Goal: Transaction & Acquisition: Purchase product/service

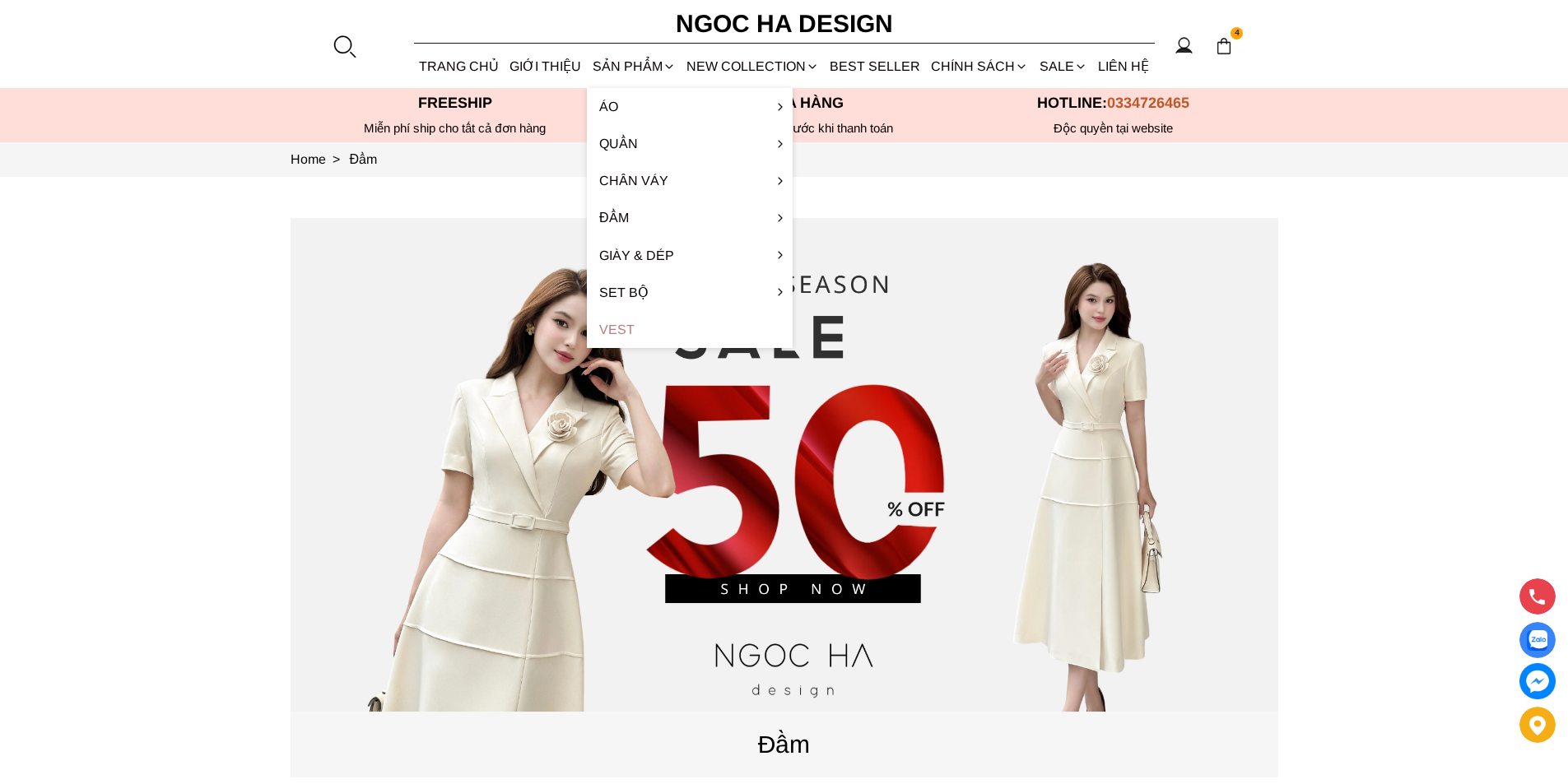
click at [609, 327] on link "Vest" at bounding box center [690, 329] width 206 height 37
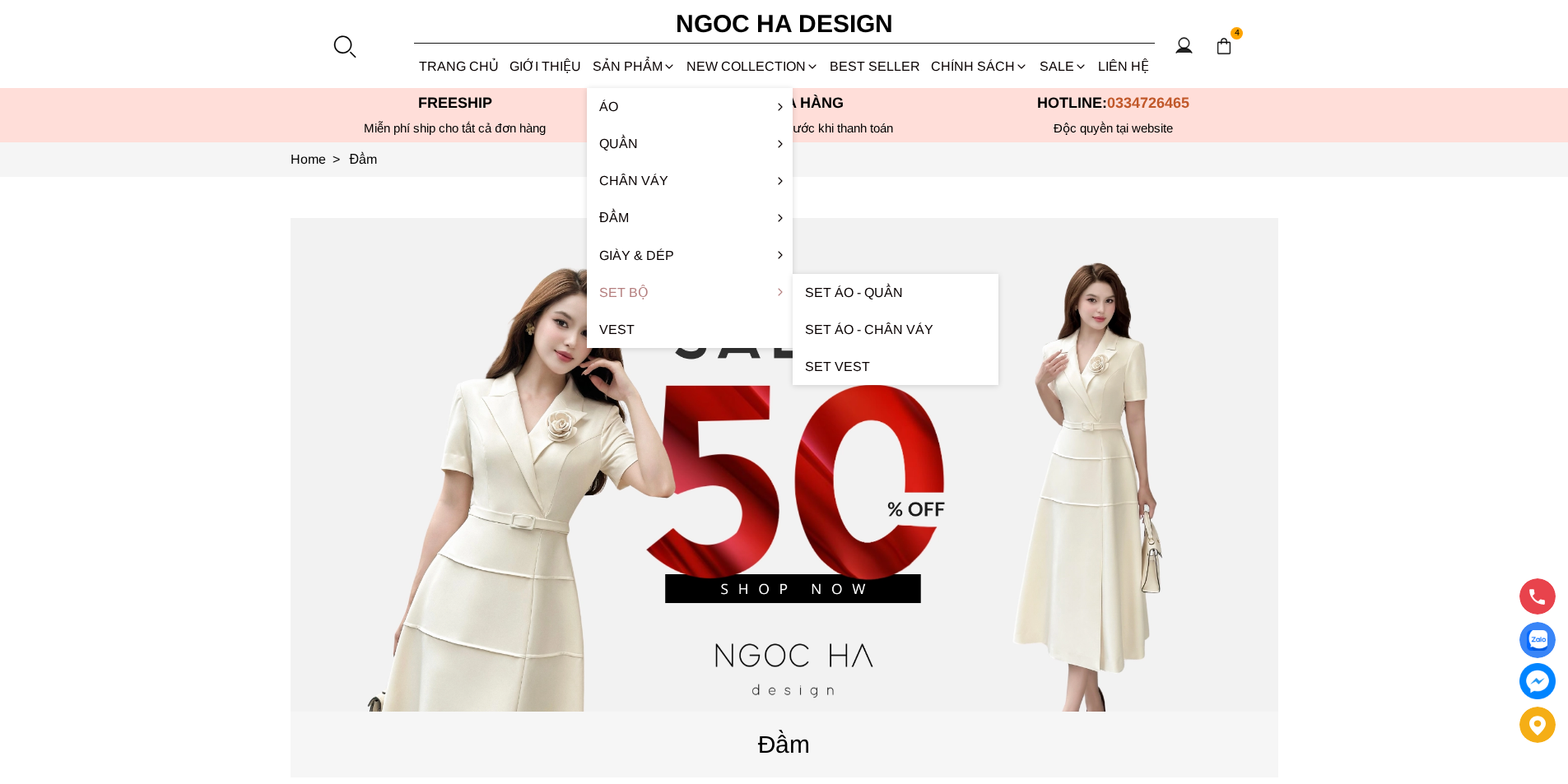
click at [644, 289] on link "Set Bộ" at bounding box center [690, 292] width 206 height 37
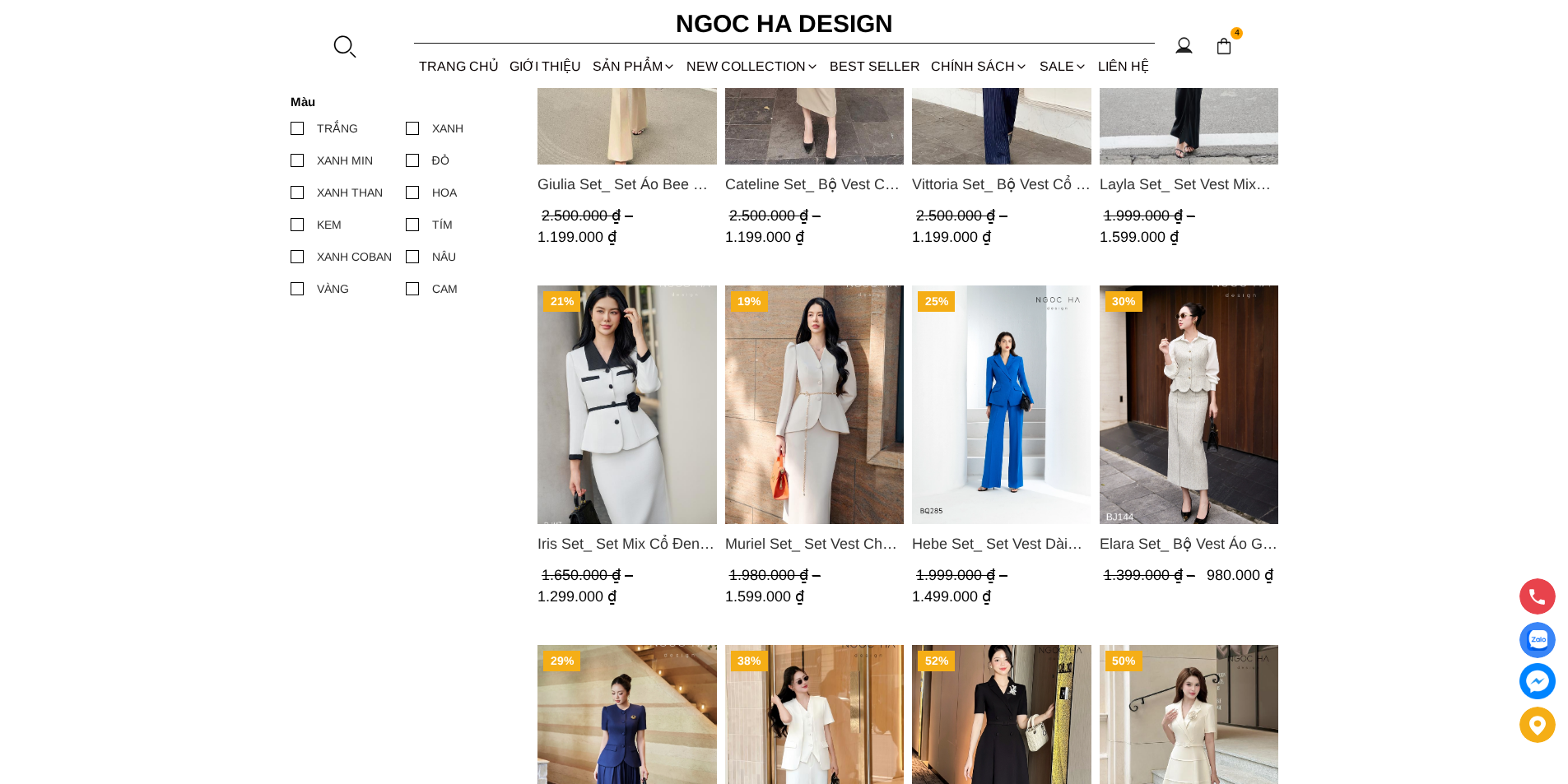
scroll to position [1317, 0]
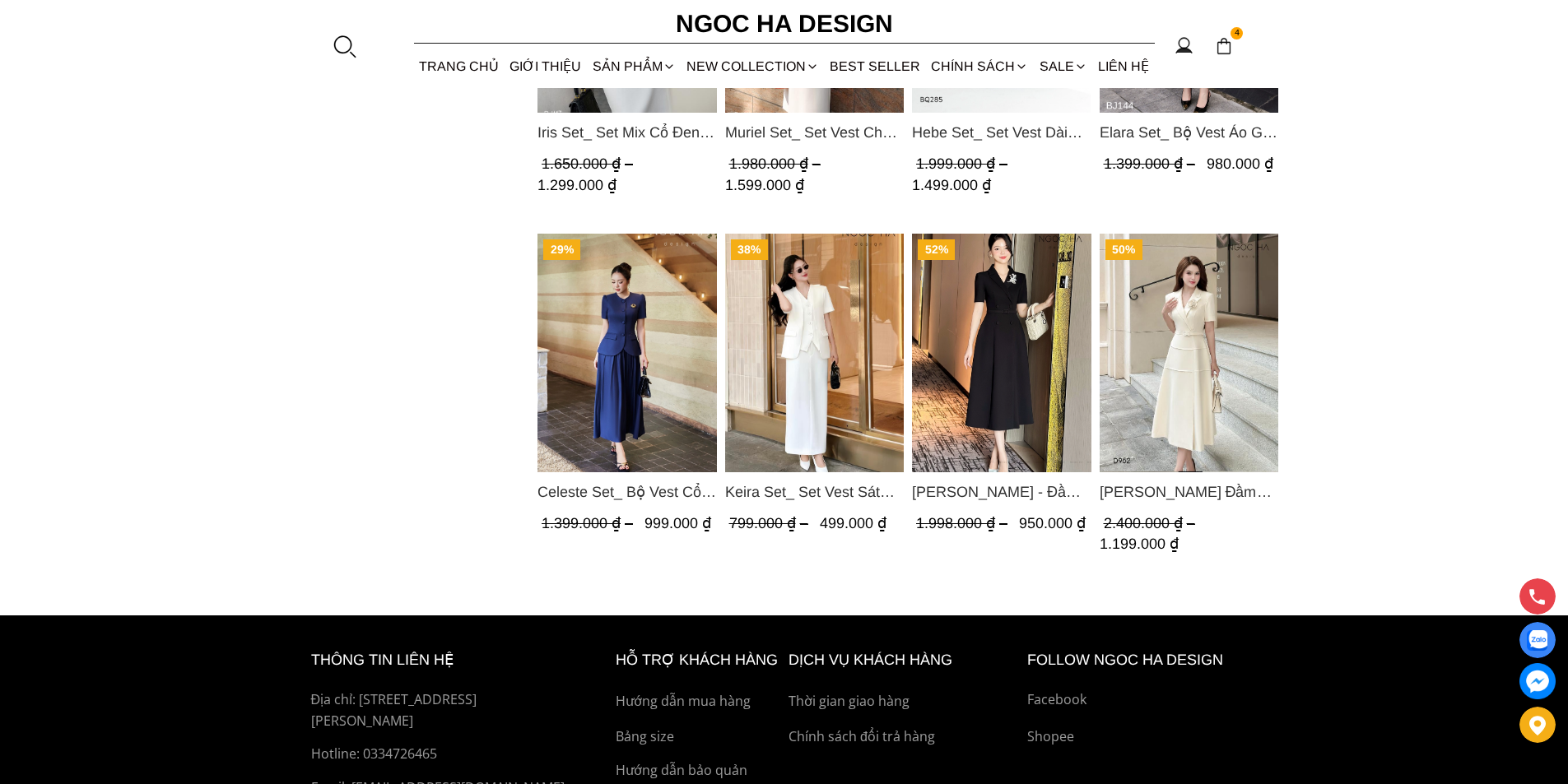
click at [799, 373] on img "Product image - Keira Set_ Set Vest Sát Nách Kết Hợp Chân Váy Bút Chì Mix Áo Kh…" at bounding box center [814, 353] width 179 height 238
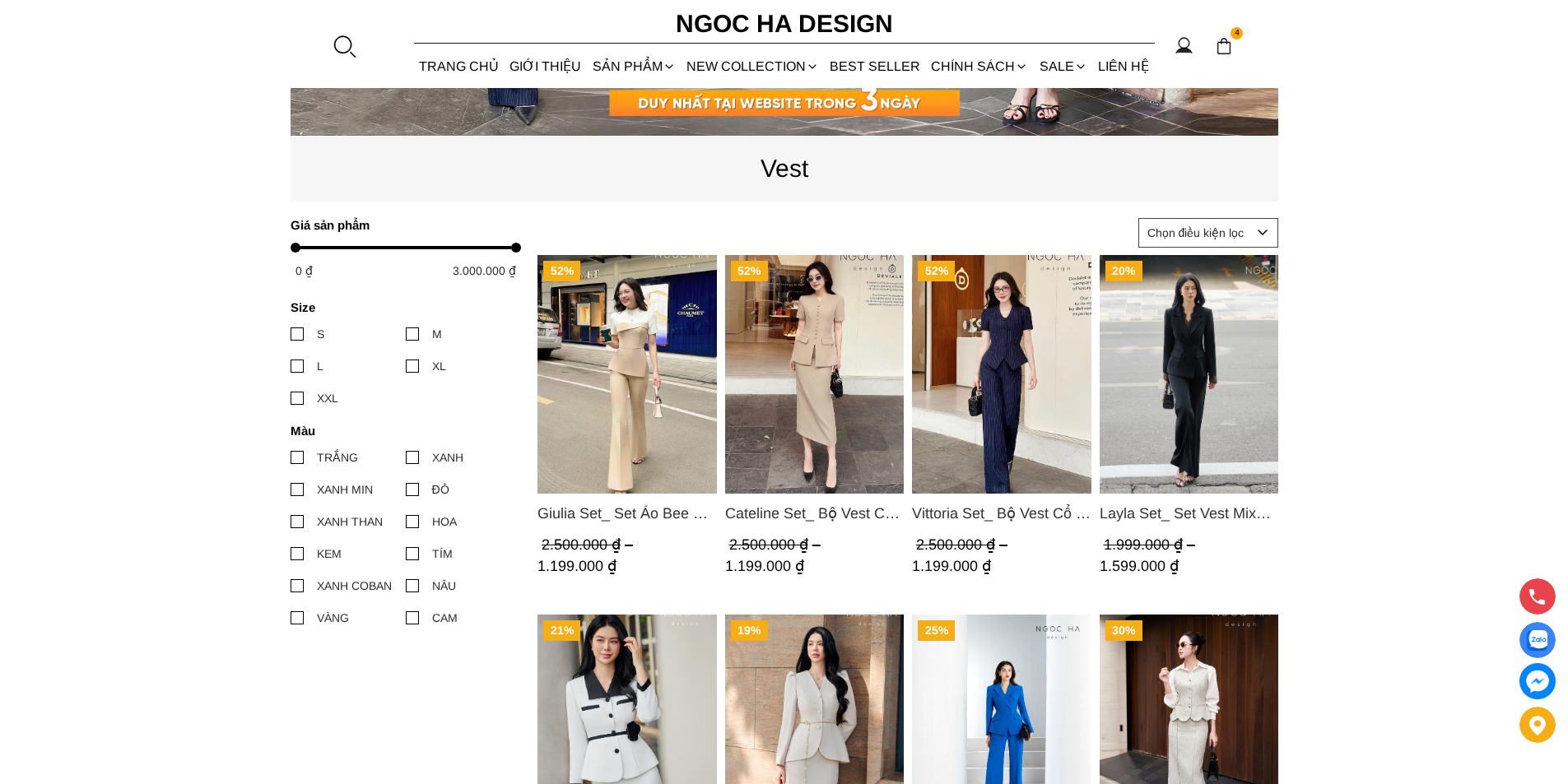
scroll to position [165, 0]
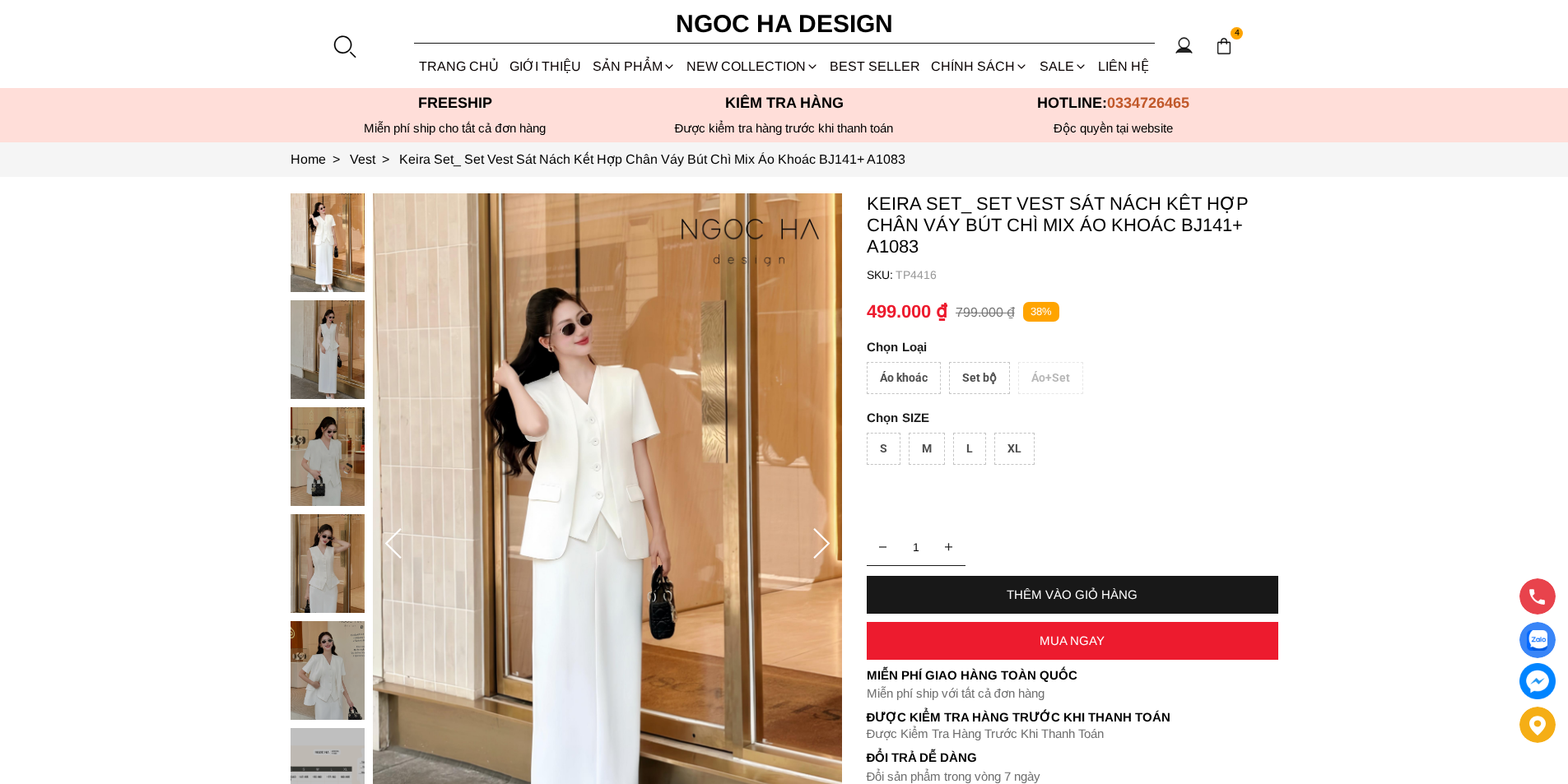
click at [980, 379] on div "Set bộ" at bounding box center [979, 377] width 61 height 32
click at [966, 447] on div "L" at bounding box center [970, 448] width 33 height 32
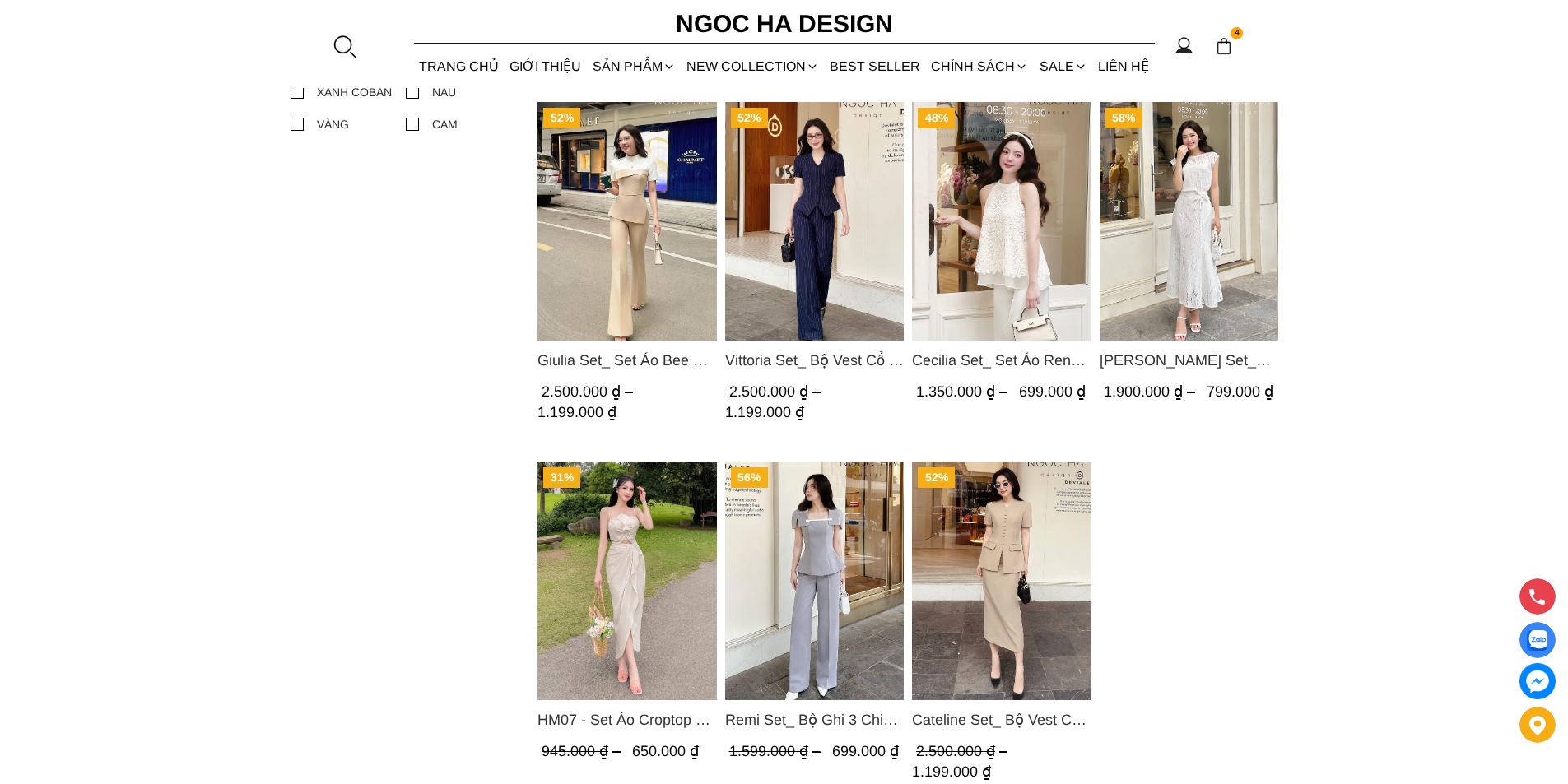
scroll to position [1234, 0]
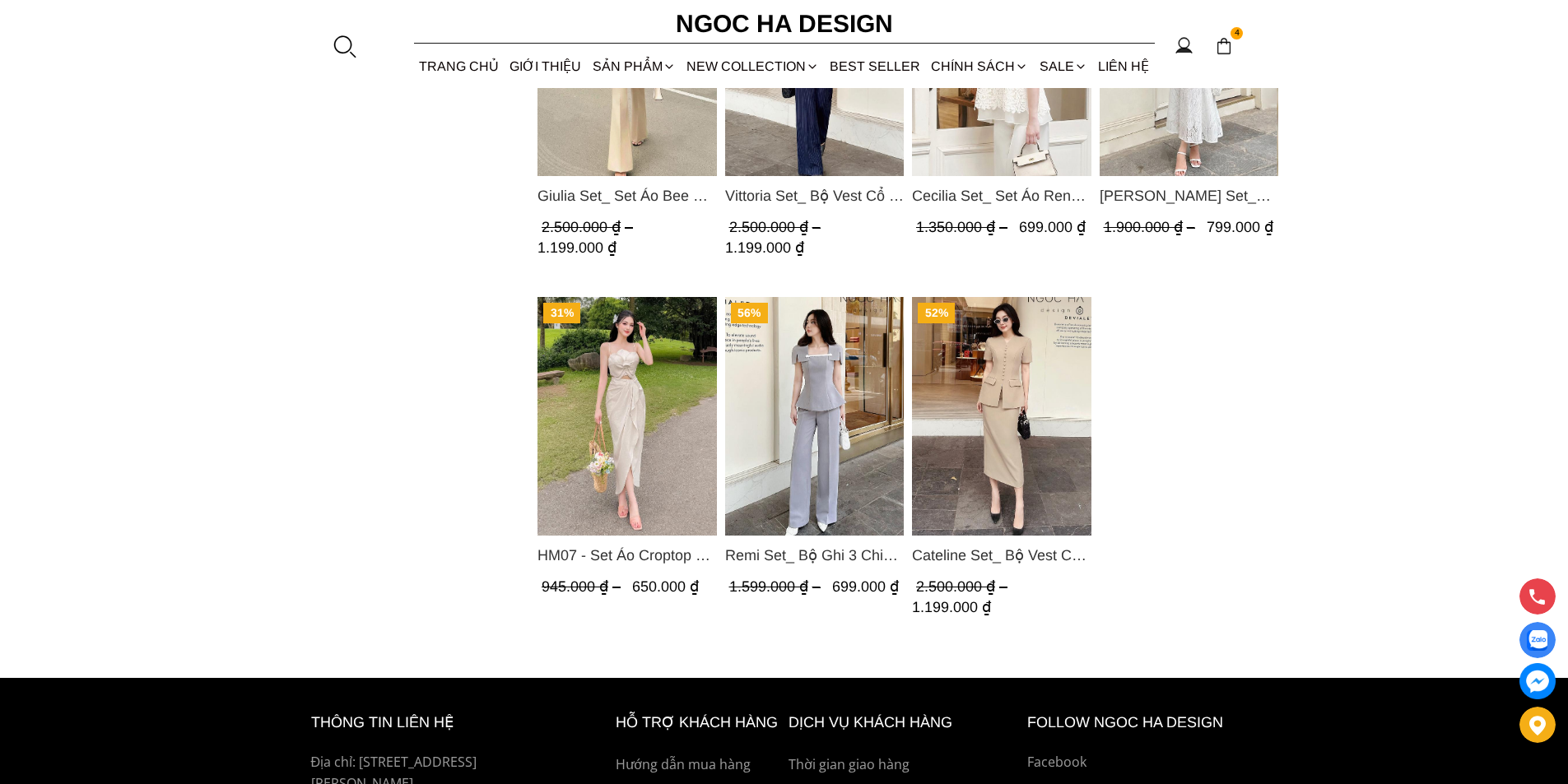
click at [935, 393] on img "Product image - Cateline Set_ Bộ Vest Cổ V Đính Cúc Nhí Chân Váy Bút Chì BJ127" at bounding box center [1001, 417] width 179 height 238
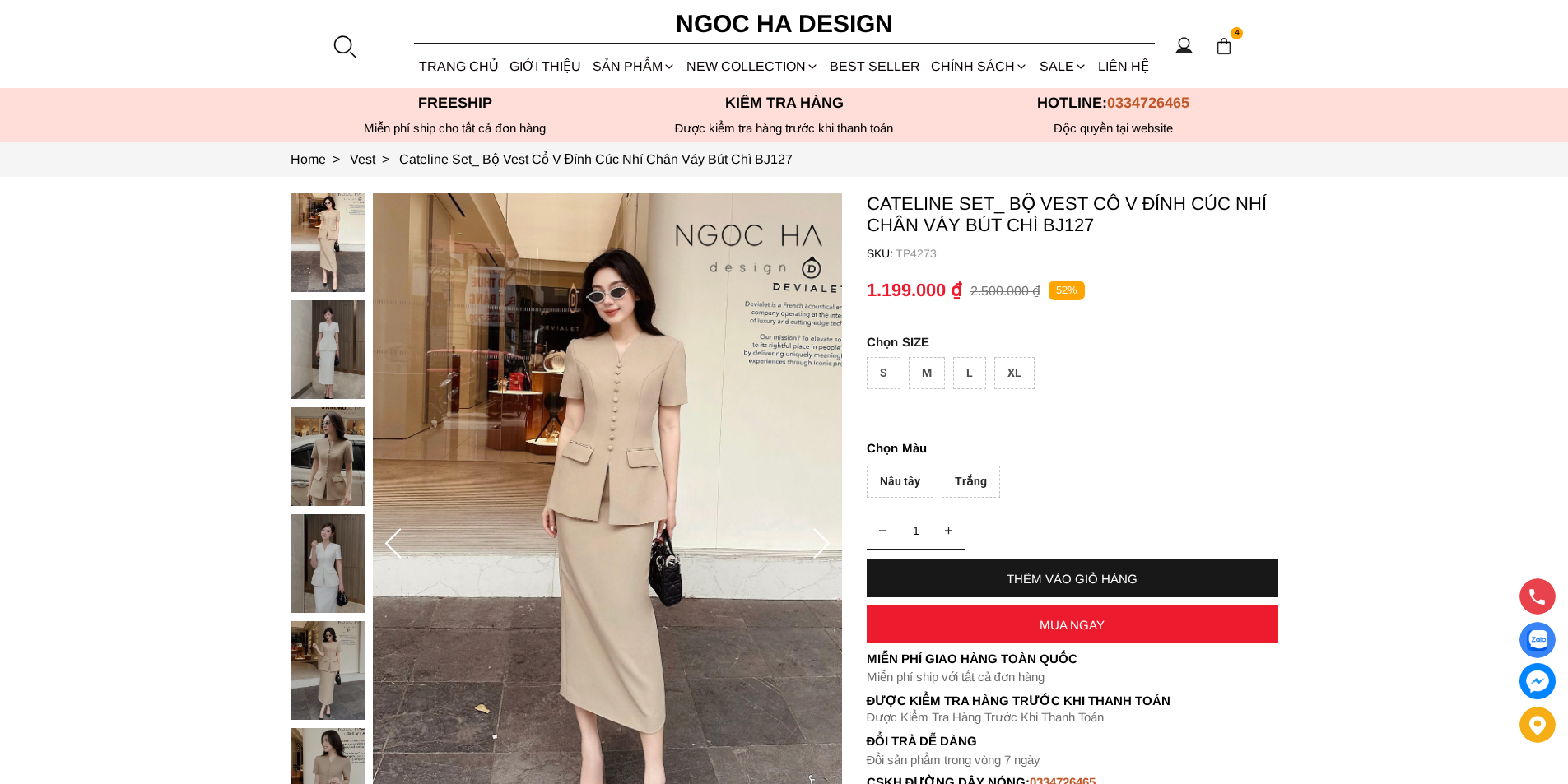
click at [999, 395] on div "S M L XL" at bounding box center [1073, 377] width 411 height 40
click at [1003, 375] on div "XL" at bounding box center [1015, 373] width 40 height 32
click at [969, 477] on div "Trắng" at bounding box center [971, 481] width 58 height 32
